Goal: Complete application form

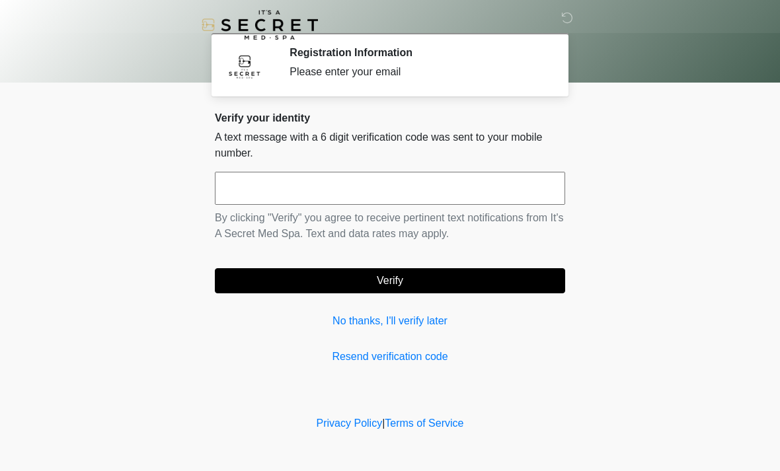
click at [504, 194] on input "text" at bounding box center [390, 188] width 350 height 33
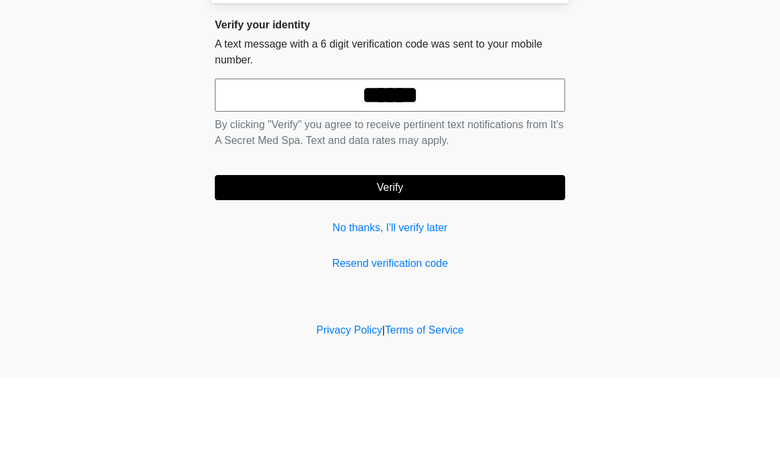
type input "******"
click at [534, 268] on button "Verify" at bounding box center [390, 280] width 350 height 25
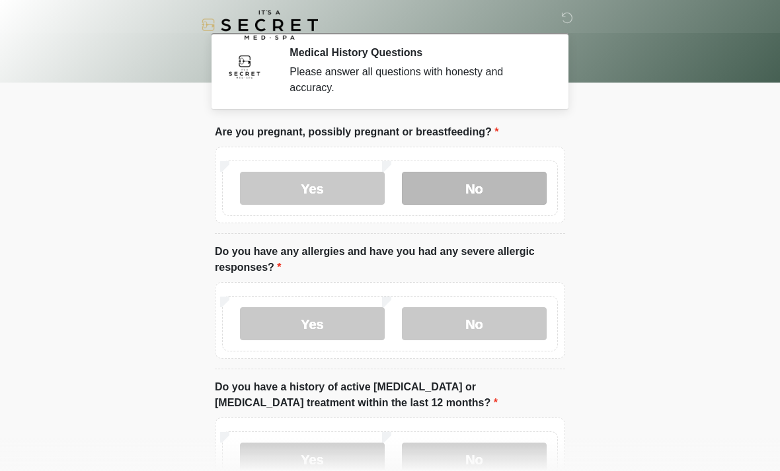
click at [514, 193] on label "No" at bounding box center [474, 188] width 145 height 33
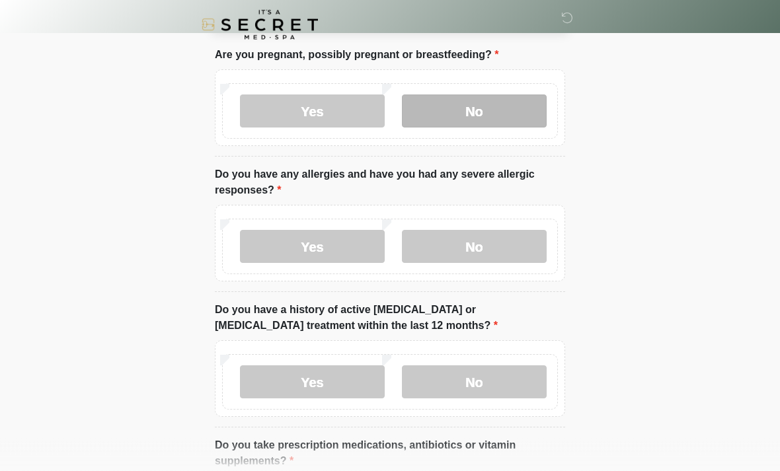
scroll to position [80, 0]
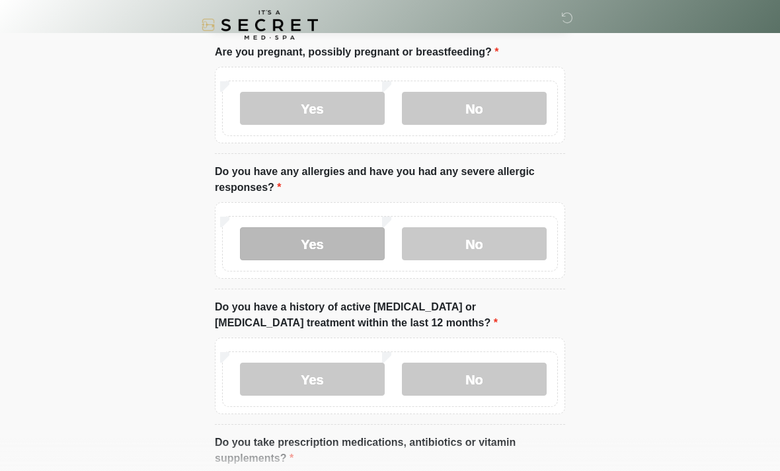
click at [270, 238] on label "Yes" at bounding box center [312, 243] width 145 height 33
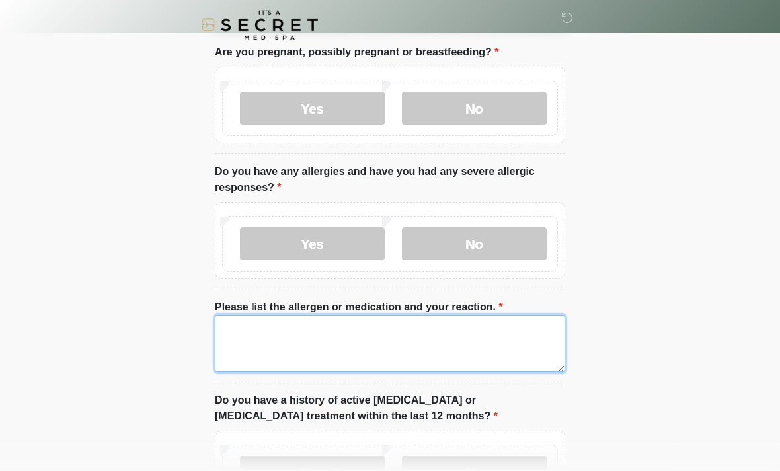
click at [417, 341] on textarea "Please list the allergen or medication and your reaction." at bounding box center [390, 343] width 350 height 57
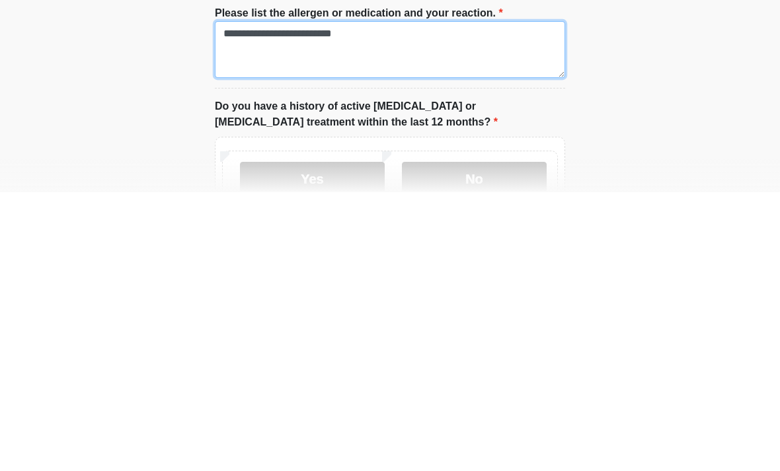
scroll to position [96, 0]
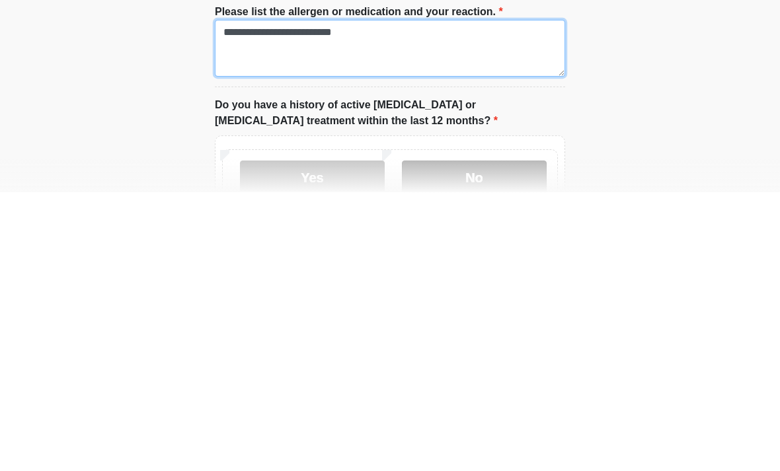
type textarea "**********"
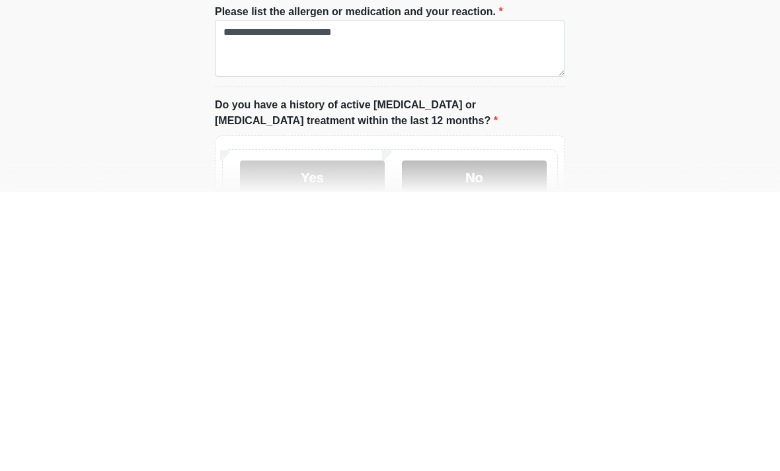
click at [515, 439] on label "No" at bounding box center [474, 455] width 145 height 33
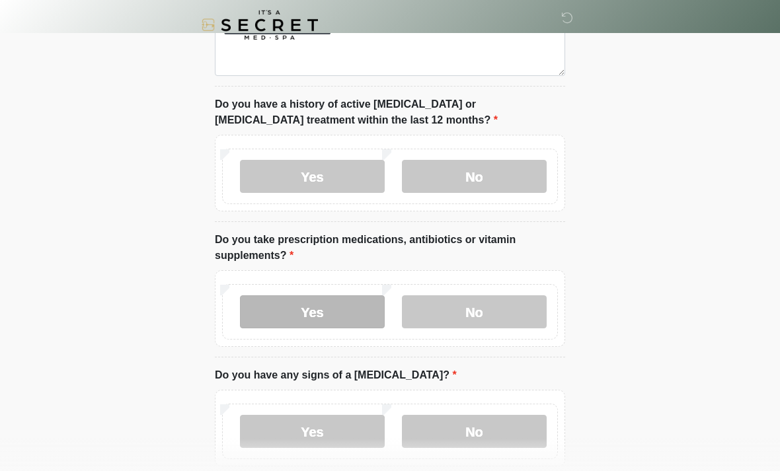
click at [267, 312] on label "Yes" at bounding box center [312, 311] width 145 height 33
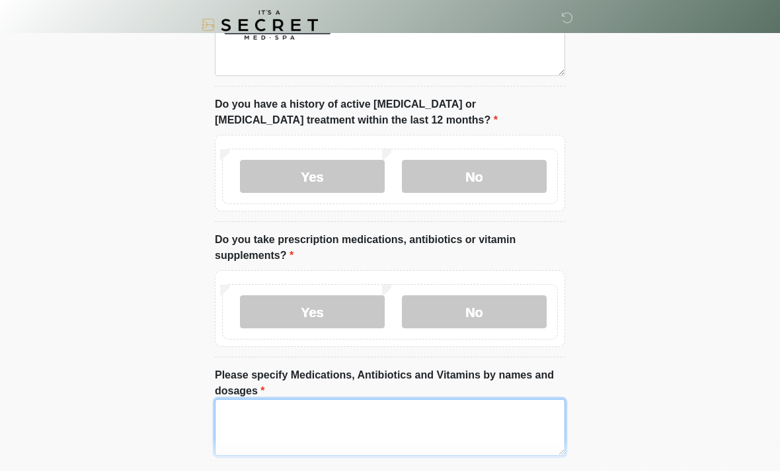
click at [389, 419] on textarea "Please specify Medications, Antibiotics and Vitamins by names and dosages" at bounding box center [390, 427] width 350 height 57
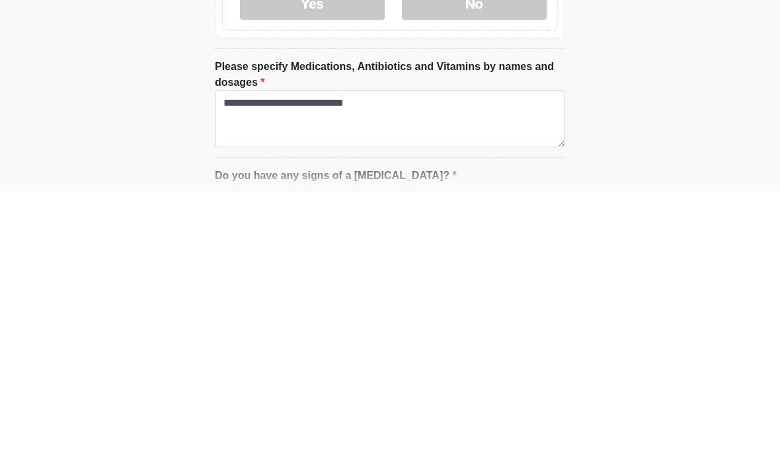
scroll to position [685, 0]
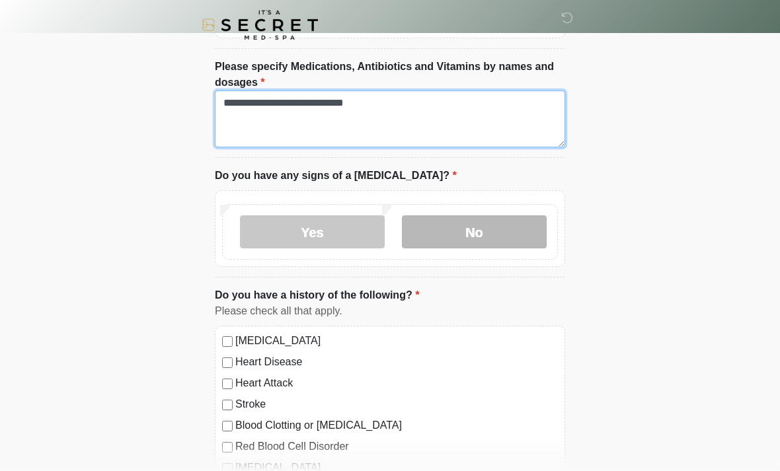
type textarea "**********"
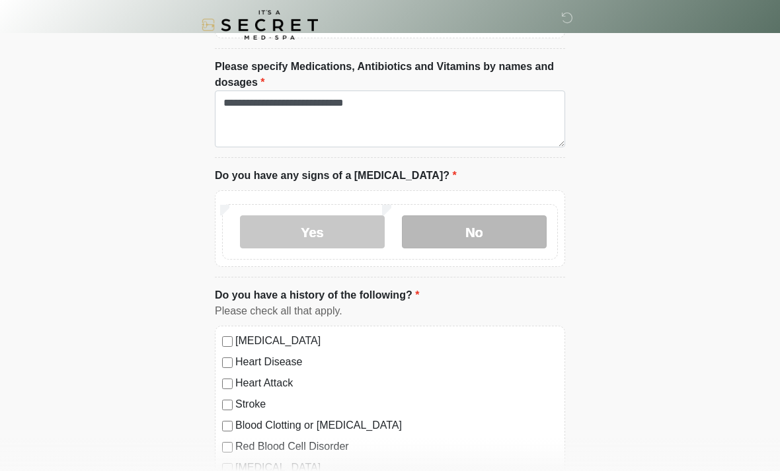
click at [508, 223] on label "No" at bounding box center [474, 231] width 145 height 33
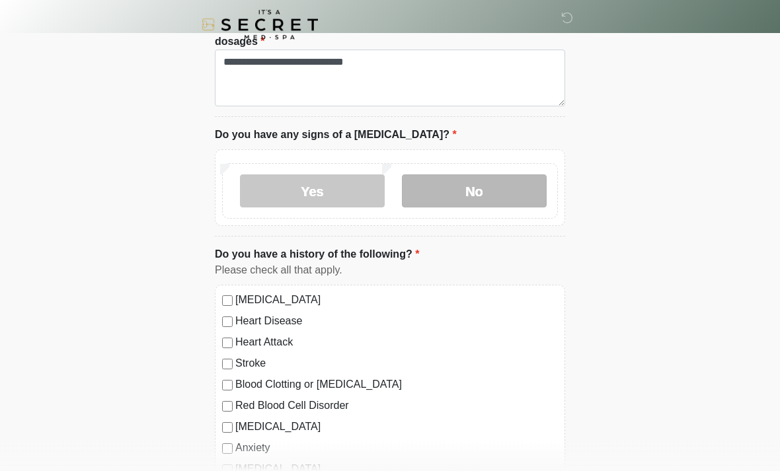
scroll to position [822, 0]
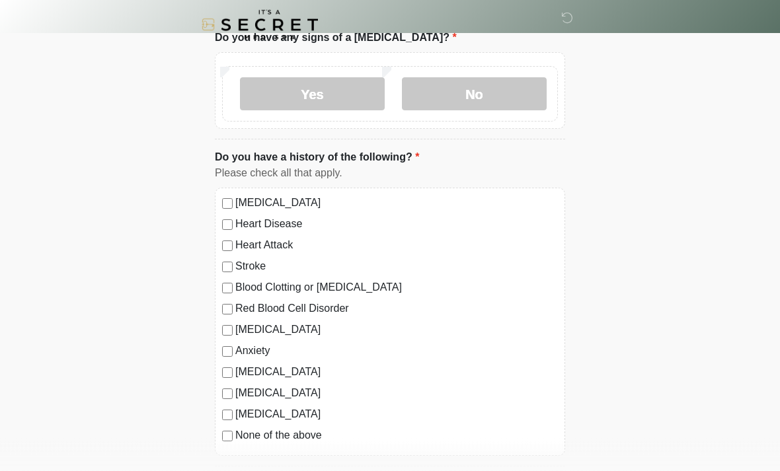
click at [293, 440] on label "None of the above" at bounding box center [396, 436] width 322 height 16
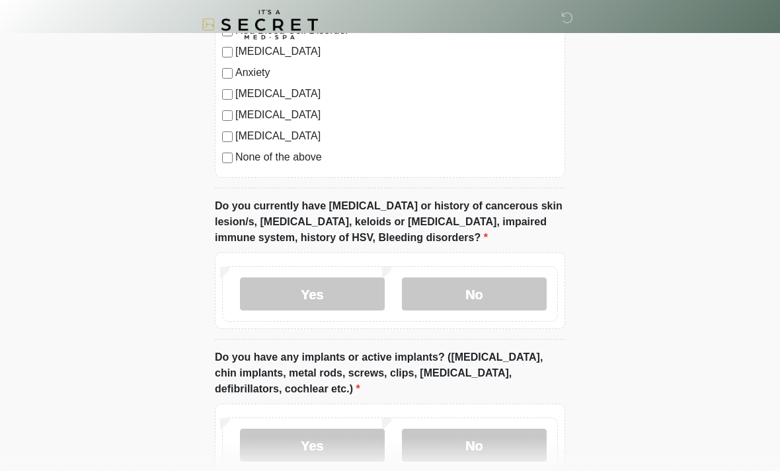
scroll to position [1104, 0]
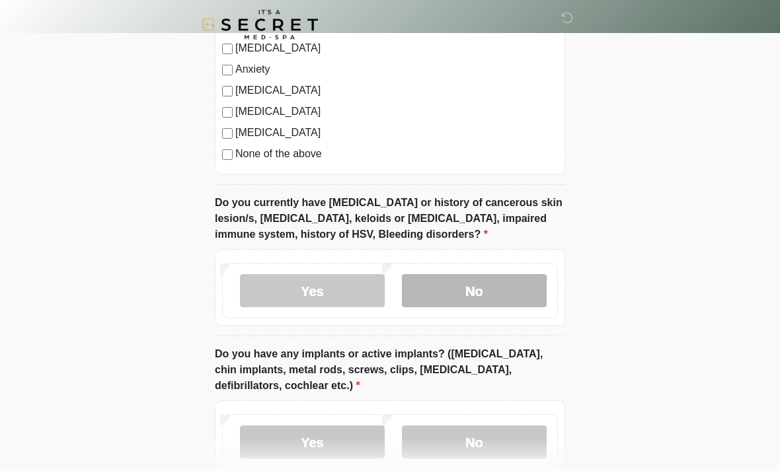
click at [506, 278] on label "No" at bounding box center [474, 291] width 145 height 33
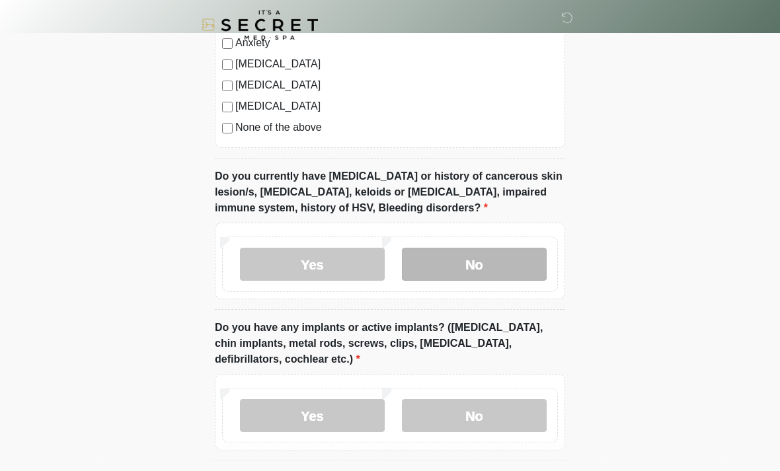
scroll to position [1171, 0]
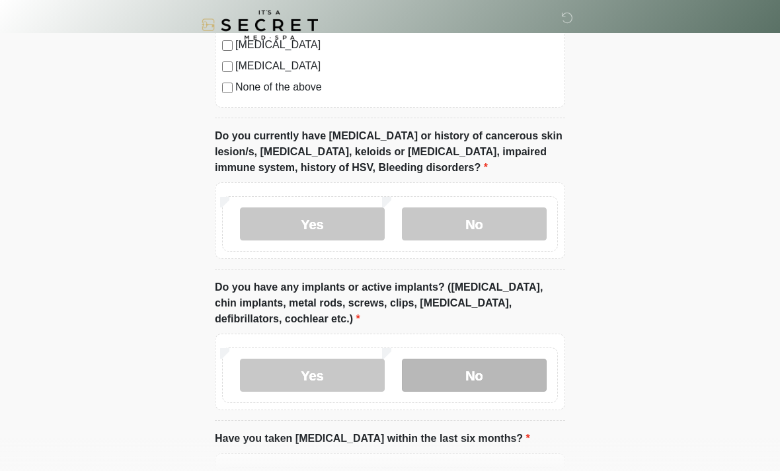
click at [503, 375] on label "No" at bounding box center [474, 375] width 145 height 33
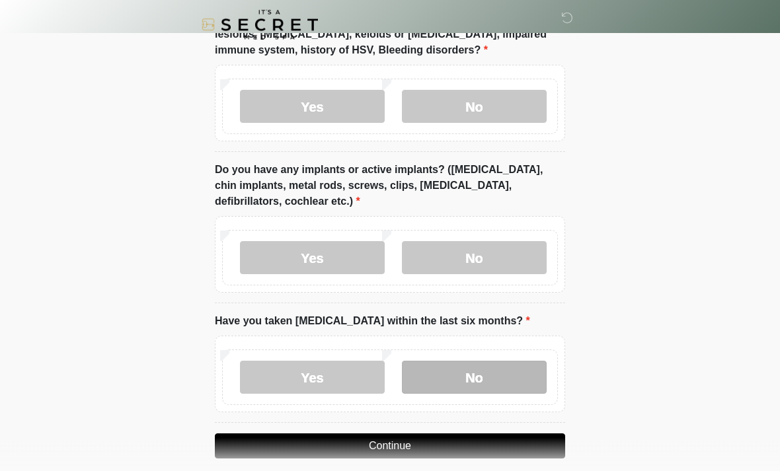
click at [525, 373] on label "No" at bounding box center [474, 377] width 145 height 33
click at [518, 437] on button "Continue" at bounding box center [390, 445] width 350 height 25
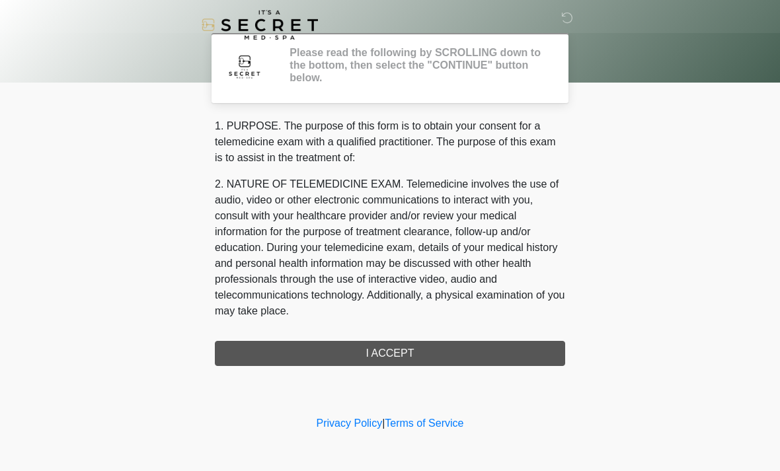
scroll to position [0, 0]
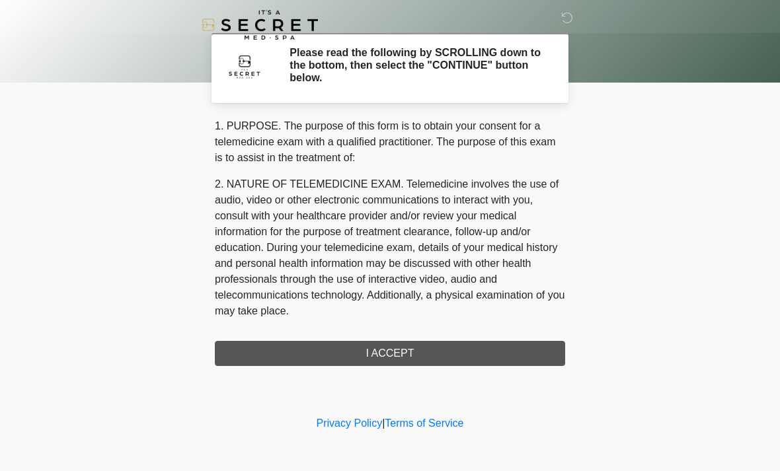
click at [522, 341] on div "1. PURPOSE. The purpose of this form is to obtain your consent for a telemedici…" at bounding box center [390, 242] width 350 height 248
click at [504, 346] on div "1. PURPOSE. The purpose of this form is to obtain your consent for a telemedici…" at bounding box center [390, 242] width 350 height 248
click at [436, 350] on div "1. PURPOSE. The purpose of this form is to obtain your consent for a telemedici…" at bounding box center [390, 242] width 350 height 248
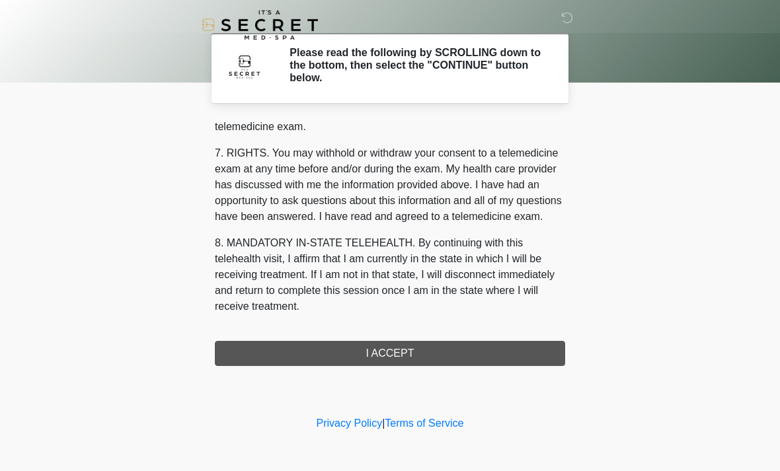
scroll to position [560, 0]
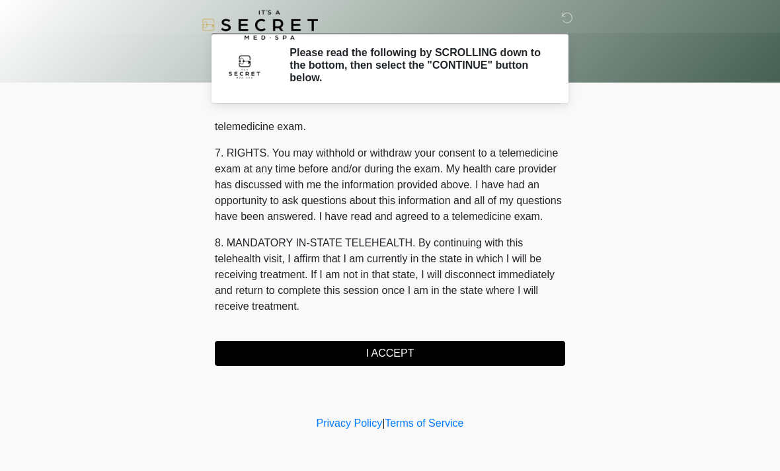
click at [406, 355] on button "I ACCEPT" at bounding box center [390, 353] width 350 height 25
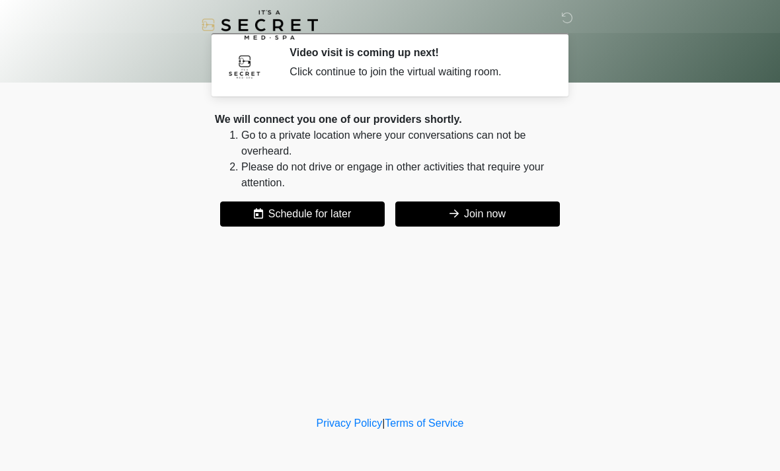
click at [500, 211] on button "Join now" at bounding box center [477, 214] width 165 height 25
